Goal: Information Seeking & Learning: Learn about a topic

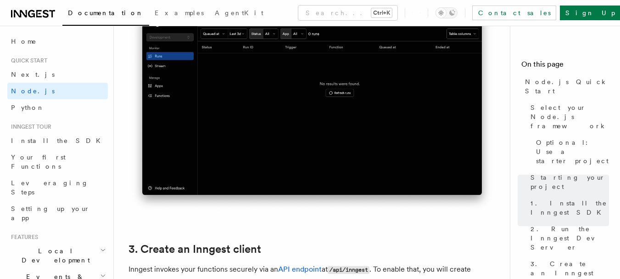
scroll to position [929, 0]
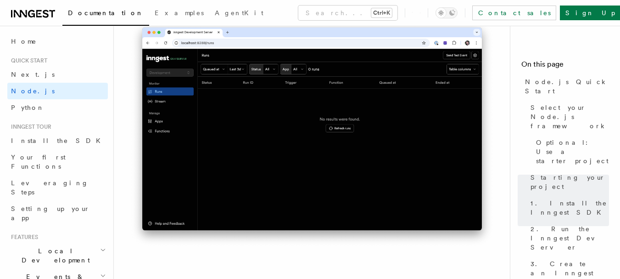
click at [258, 160] on img at bounding box center [311, 133] width 367 height 231
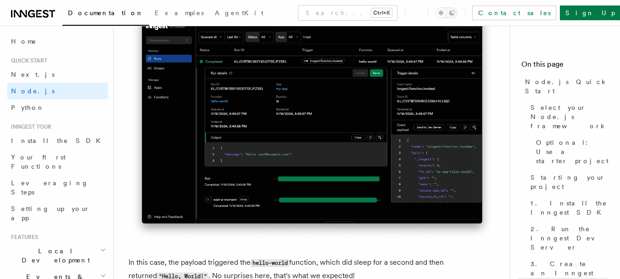
scroll to position [3529, 0]
click at [258, 160] on img at bounding box center [311, 114] width 367 height 254
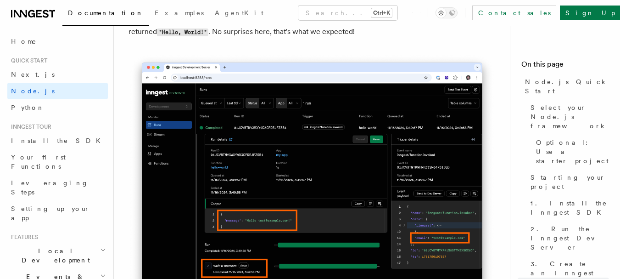
scroll to position [3772, 0]
click at [23, 107] on span "Python" at bounding box center [27, 107] width 33 height 7
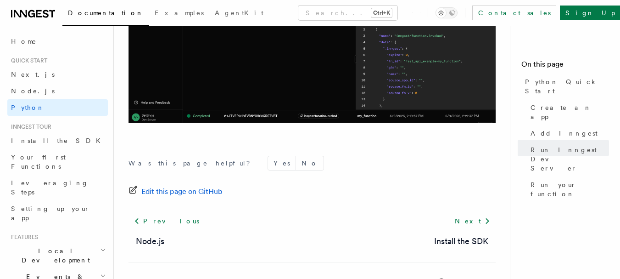
scroll to position [2042, 0]
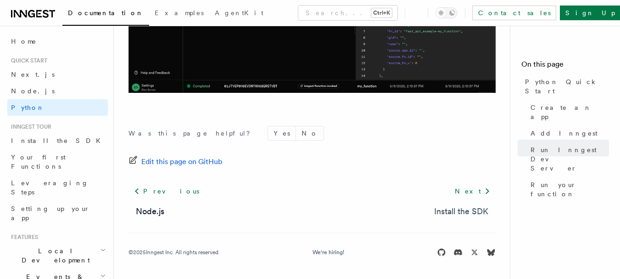
click at [453, 212] on link "Install the SDK" at bounding box center [461, 211] width 54 height 13
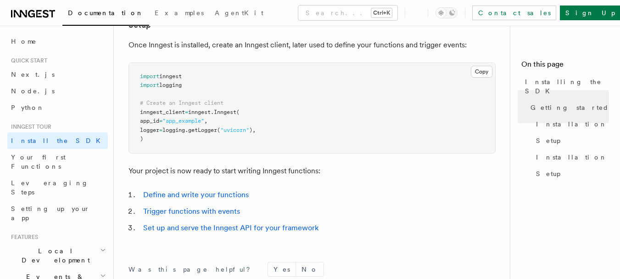
scroll to position [493, 0]
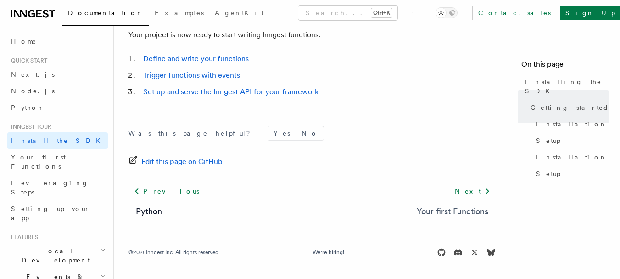
click at [442, 213] on link "Your first Functions" at bounding box center [453, 211] width 72 height 13
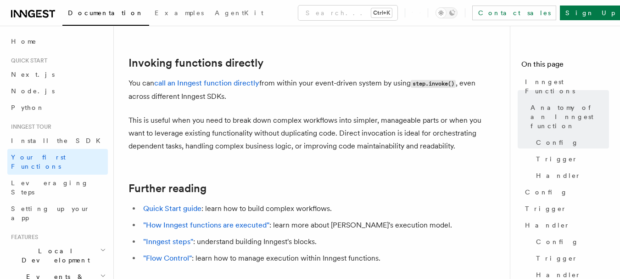
scroll to position [1888, 0]
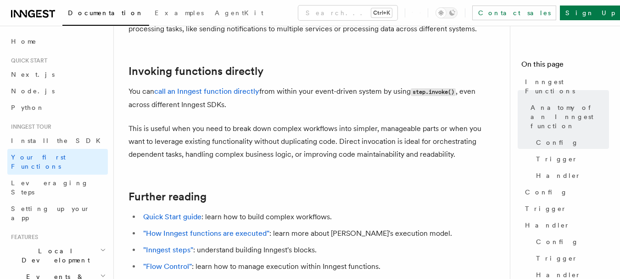
click at [21, 15] on icon at bounding box center [20, 13] width 13 height 7
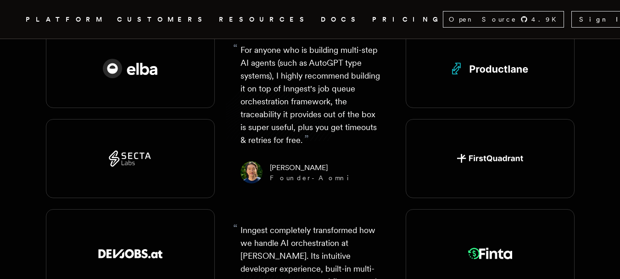
scroll to position [1655, 0]
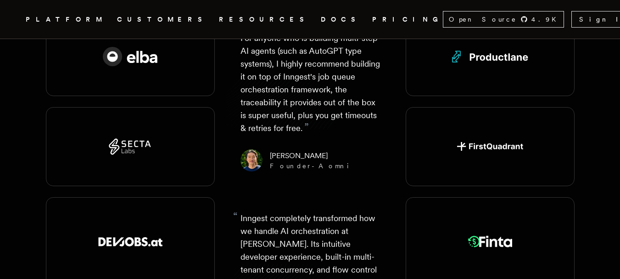
click at [15, 18] on icon ".cls-1 { fill: #FAFAF9; }" at bounding box center [15, 19] width 0 height 11
